Goal: Find specific page/section: Find specific page/section

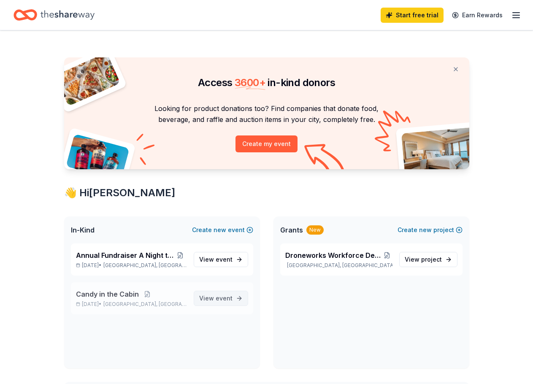
click at [242, 296] on link "View event" at bounding box center [221, 298] width 54 height 15
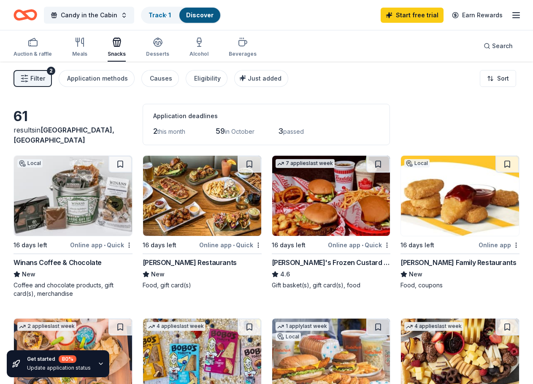
click at [516, 13] on icon "button" at bounding box center [516, 15] width 10 height 10
click at [317, 25] on div "Candy in the Cabin Track · 1 Discover Start free trial Earn Rewards" at bounding box center [266, 15] width 533 height 30
click at [150, 15] on link "Track · 1" at bounding box center [160, 14] width 22 height 7
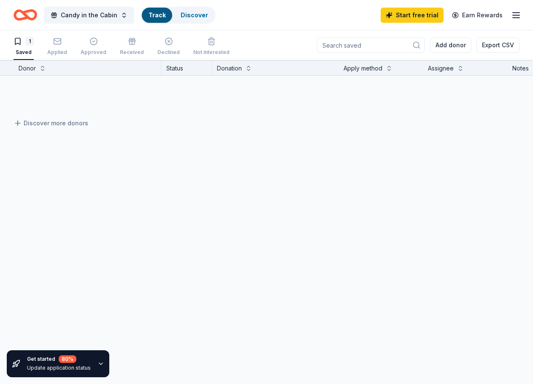
scroll to position [0, 0]
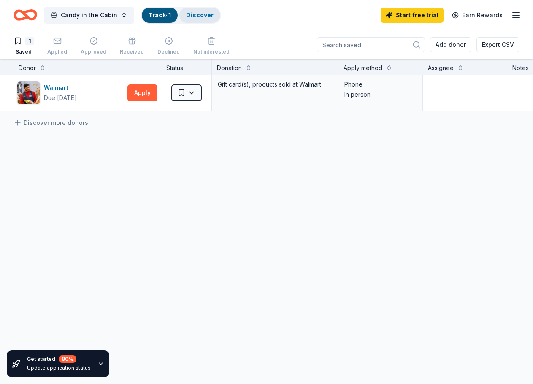
click at [196, 15] on link "Discover" at bounding box center [199, 14] width 27 height 7
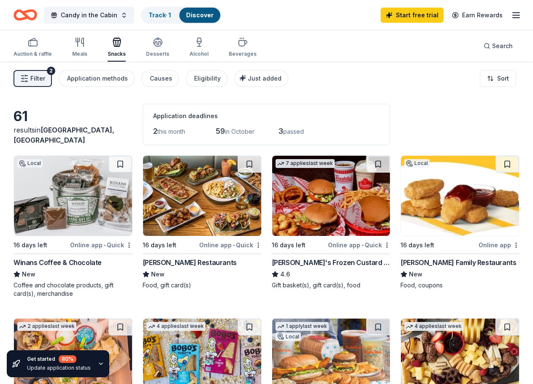
click at [520, 13] on icon "button" at bounding box center [516, 15] width 10 height 10
